Goal: Task Accomplishment & Management: Use online tool/utility

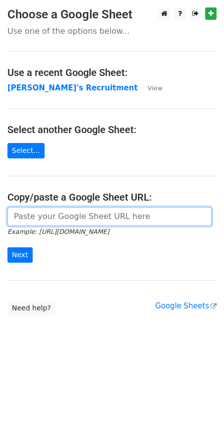
click at [57, 220] on input "url" at bounding box center [109, 216] width 204 height 19
click at [42, 216] on input "url" at bounding box center [109, 216] width 204 height 19
paste input "[URL][DOMAIN_NAME]"
type input "[URL][DOMAIN_NAME]"
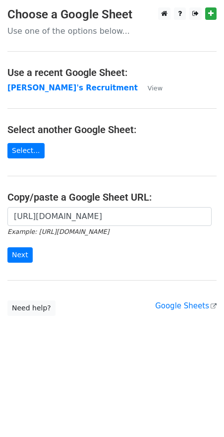
scroll to position [0, 0]
click at [19, 256] on input "Next" at bounding box center [19, 254] width 25 height 15
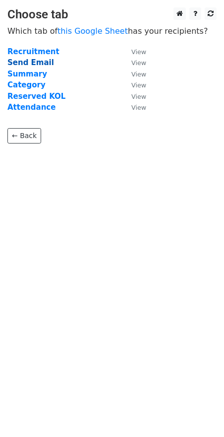
click at [34, 62] on strong "Send Email" at bounding box center [30, 62] width 47 height 9
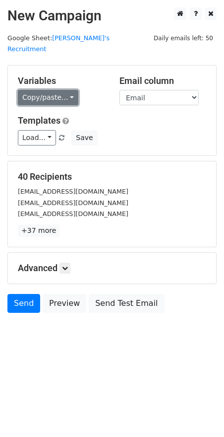
click at [67, 90] on link "Copy/paste..." at bounding box center [48, 97] width 61 height 15
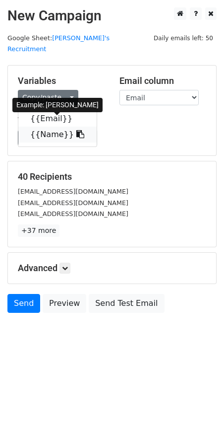
click at [76, 130] on icon at bounding box center [80, 134] width 8 height 8
